Goal: Find specific page/section: Find specific page/section

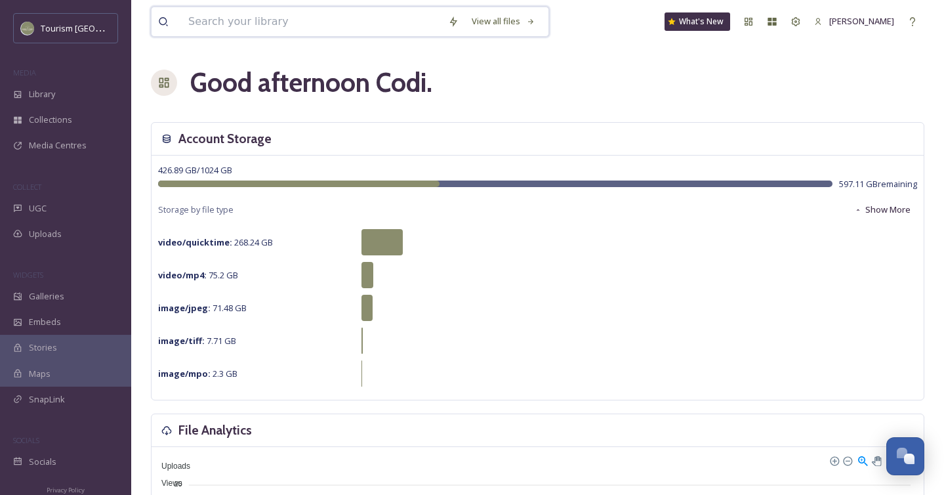
click at [196, 19] on input at bounding box center [312, 21] width 260 height 29
type input "fieldhouse"
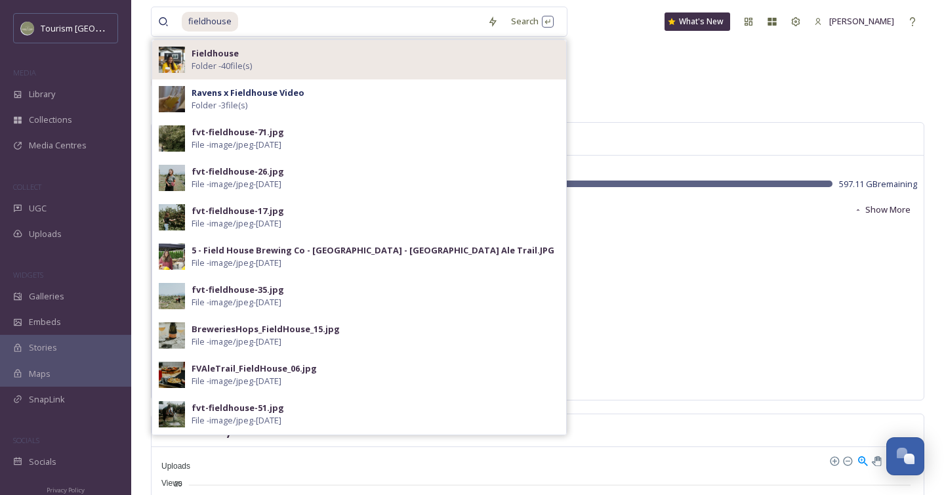
click at [268, 54] on div "Fieldhouse Folder - 40 file(s)" at bounding box center [376, 59] width 368 height 25
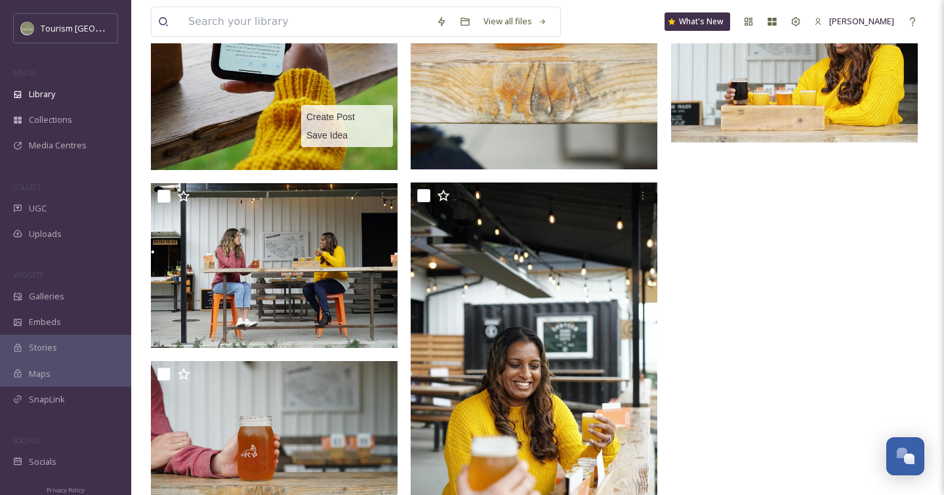
scroll to position [3233, 0]
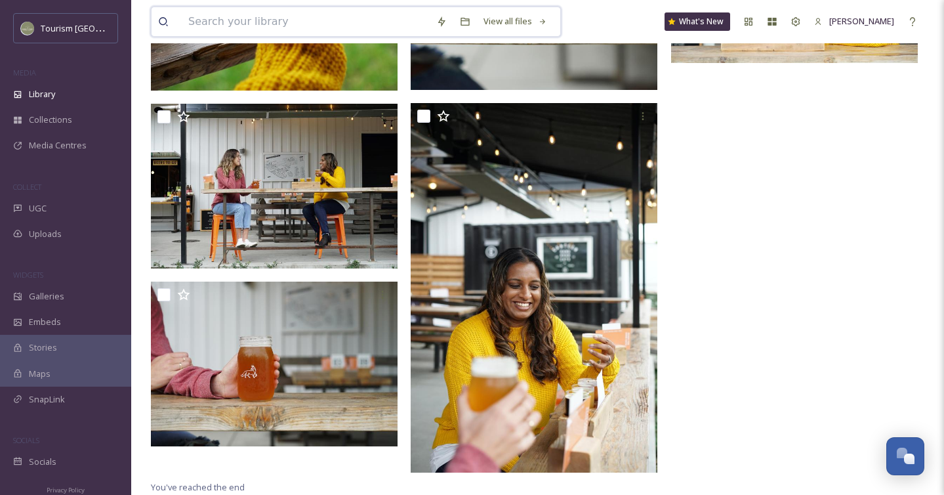
click at [281, 24] on input at bounding box center [306, 21] width 248 height 29
type input "g"
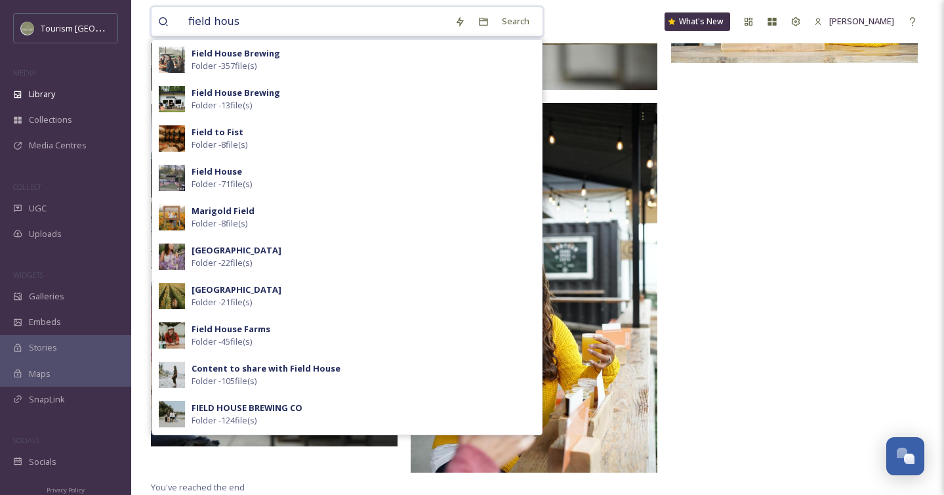
type input "field house"
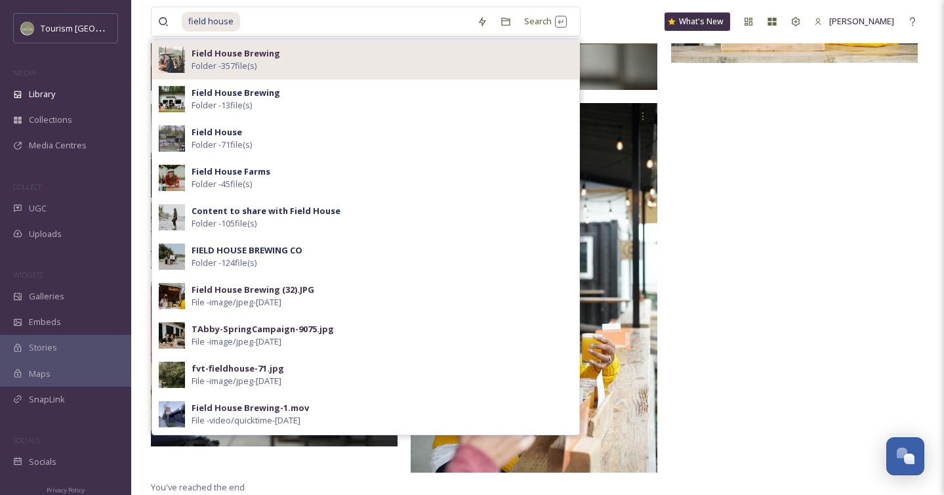
click at [286, 64] on div "Field House Brewing Folder - 357 file(s)" at bounding box center [382, 59] width 381 height 25
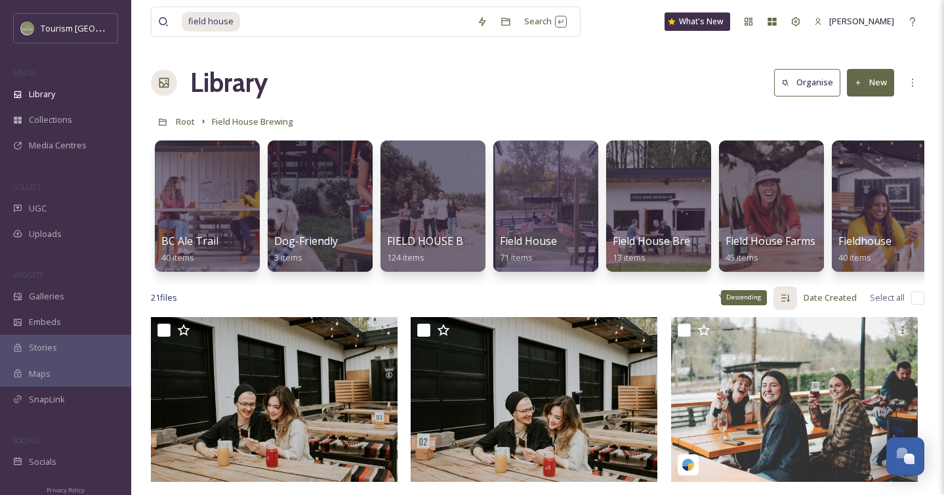
click at [783, 300] on icon at bounding box center [786, 297] width 9 height 7
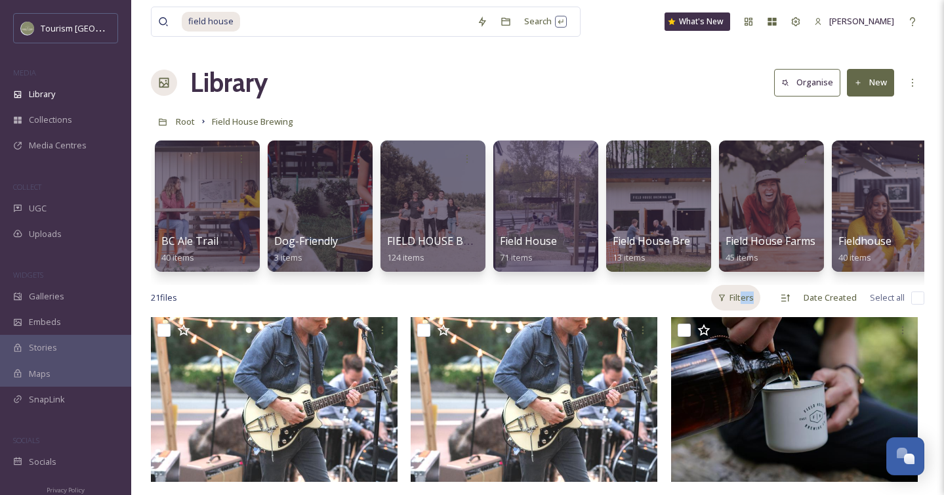
drag, startPoint x: 748, startPoint y: 306, endPoint x: 745, endPoint y: 300, distance: 7.3
click at [745, 300] on div "Filters" at bounding box center [735, 298] width 49 height 26
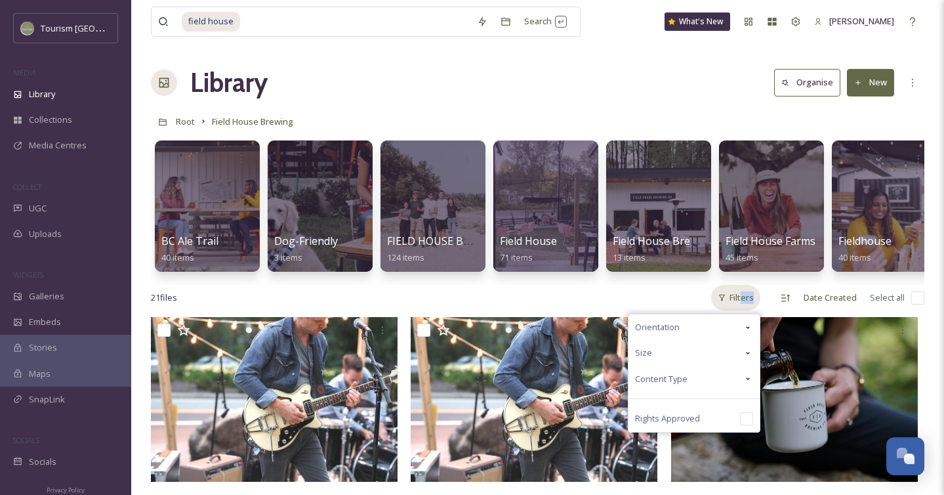
click at [745, 300] on div "Filters" at bounding box center [735, 298] width 49 height 26
click at [752, 369] on div "Content Type" at bounding box center [694, 379] width 131 height 26
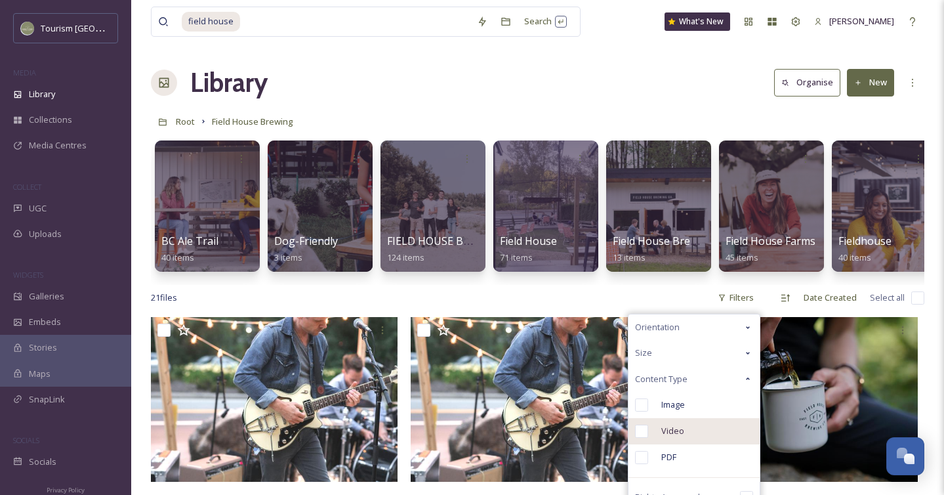
click at [680, 432] on span "Video" at bounding box center [672, 431] width 23 height 12
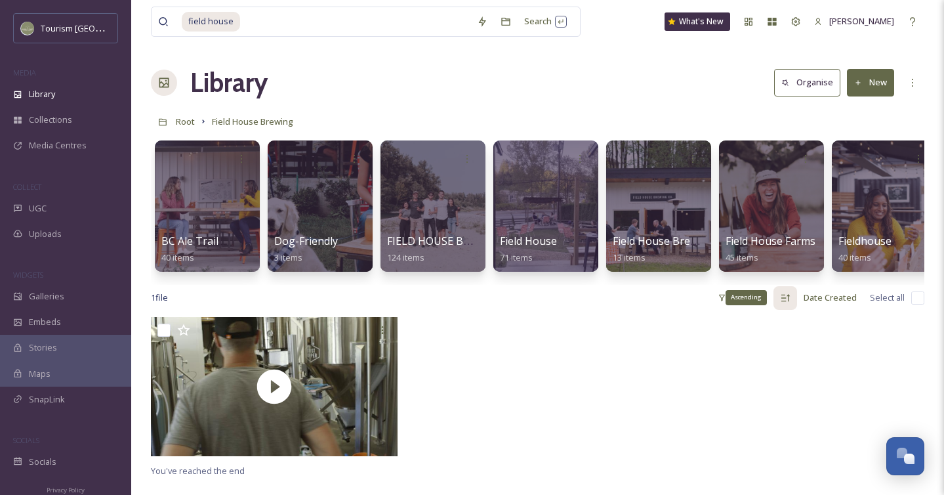
click at [783, 297] on icon at bounding box center [785, 298] width 10 height 10
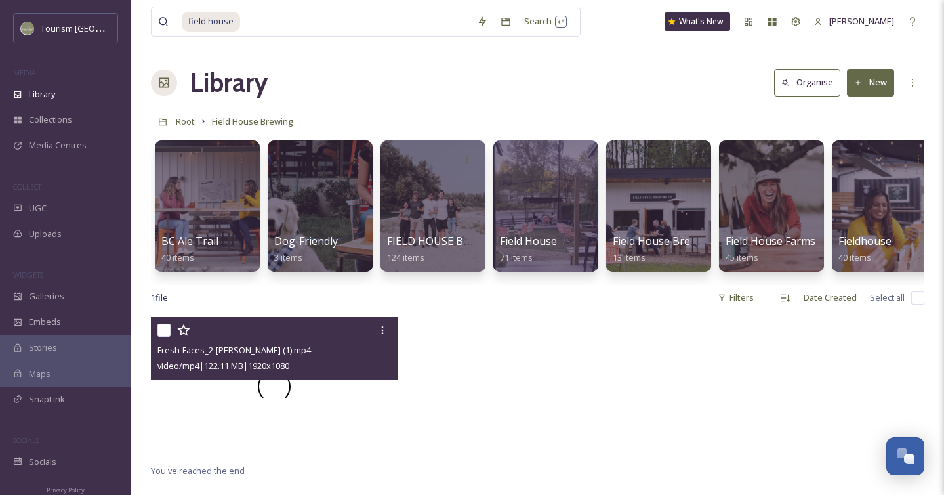
click at [348, 391] on div at bounding box center [274, 386] width 247 height 139
